Goal: Task Accomplishment & Management: Manage account settings

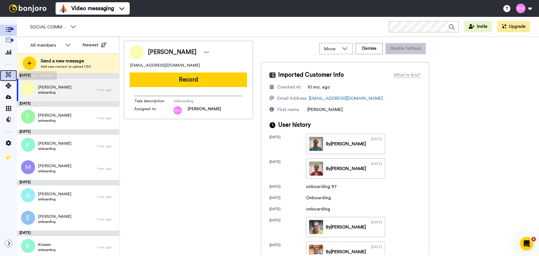
click at [8, 75] on icon at bounding box center [9, 75] width 6 height 6
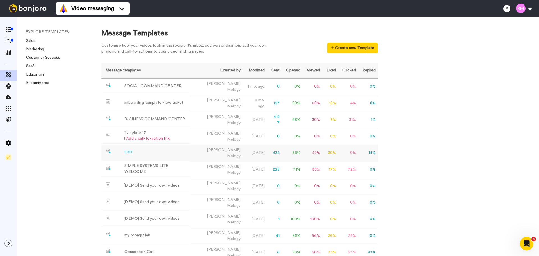
click at [132, 148] on td "SBD" at bounding box center [145, 151] width 89 height 15
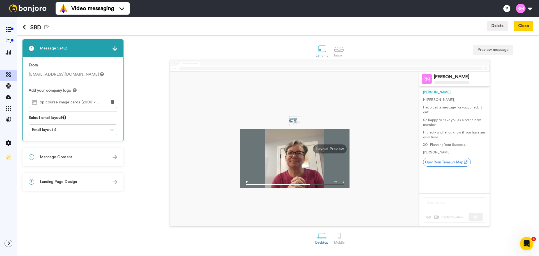
click at [70, 154] on div "2 Message Content" at bounding box center [73, 156] width 100 height 17
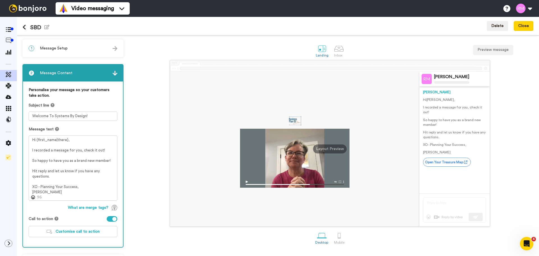
scroll to position [20, 0]
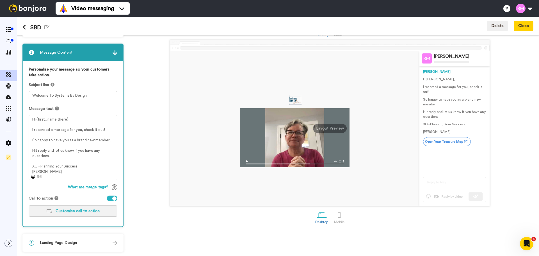
click at [85, 212] on span "Customise call to action" at bounding box center [78, 211] width 44 height 4
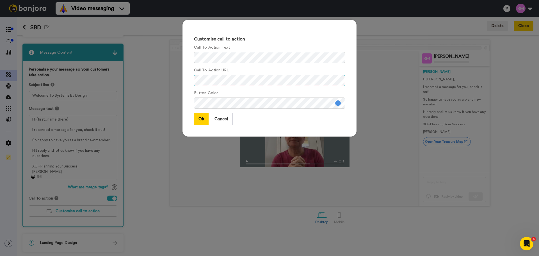
scroll to position [0, 2]
click at [197, 119] on button "Ok" at bounding box center [201, 119] width 15 height 12
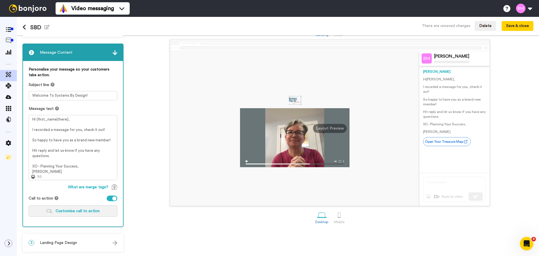
click at [82, 212] on span "Customise call to action" at bounding box center [78, 211] width 44 height 4
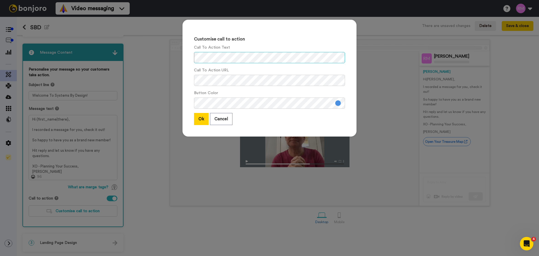
click at [182, 52] on div "Customise call to action Call To Action Text Call To Action URL Button Color Ok…" at bounding box center [269, 78] width 174 height 117
click at [199, 118] on button "Ok" at bounding box center [201, 119] width 15 height 12
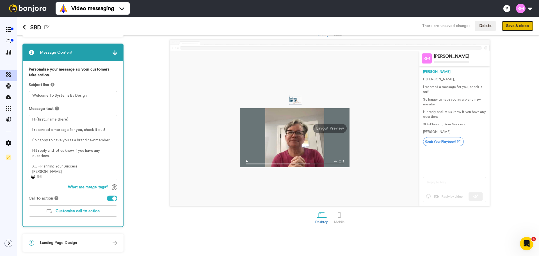
click at [521, 26] on button "Save & close" at bounding box center [517, 26] width 32 height 10
